Goal: Task Accomplishment & Management: Use online tool/utility

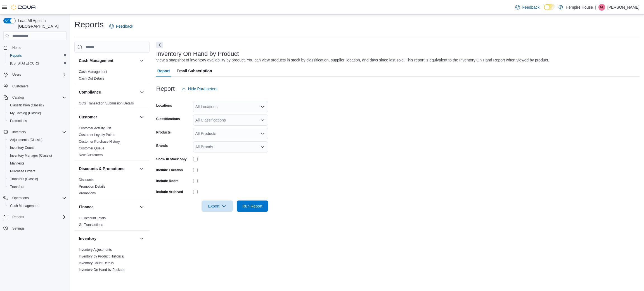
click at [209, 110] on div "All Locations" at bounding box center [230, 106] width 75 height 11
click at [209, 125] on span "[STREET_ADDRESS]" at bounding box center [224, 125] width 39 height 6
click at [287, 118] on form "Locations [STREET_ADDRESS] Classifications All Classifications Products All Pro…" at bounding box center [397, 152] width 483 height 117
click at [239, 120] on div "All Classifications" at bounding box center [230, 120] width 75 height 11
click at [225, 130] on span "Hempire House" at bounding box center [215, 130] width 27 height 6
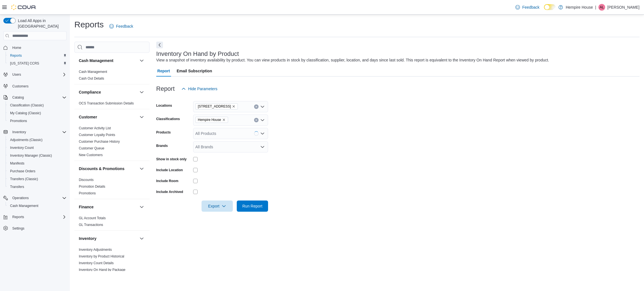
click at [308, 138] on form "Locations [STREET_ADDRESS] Classifications Hempire House Products All Products …" at bounding box center [397, 152] width 483 height 117
click at [261, 206] on span "Run Report" at bounding box center [252, 206] width 20 height 6
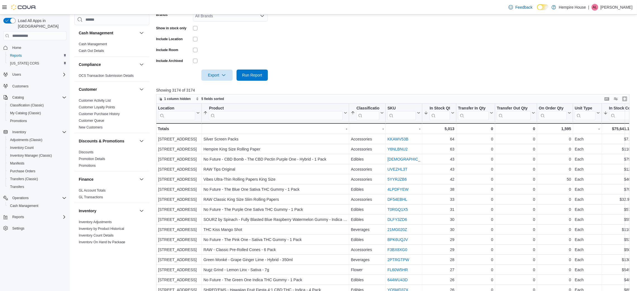
scroll to position [168, 0]
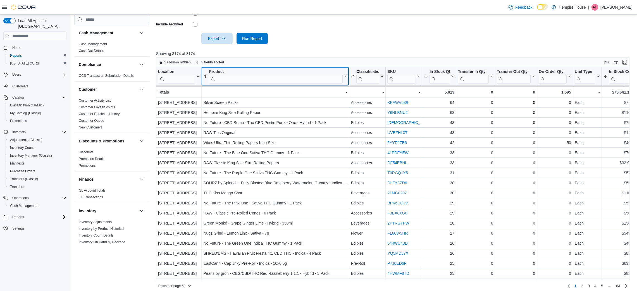
click at [288, 77] on input "search" at bounding box center [276, 79] width 134 height 9
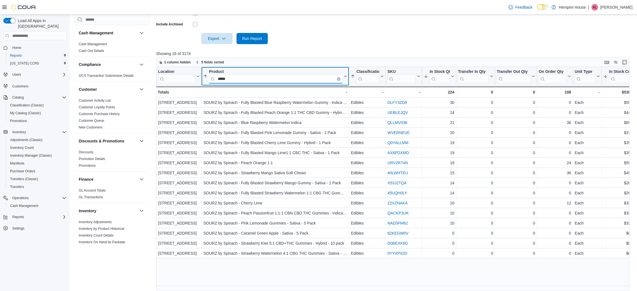
type input "*****"
